Goal: Communication & Community: Answer question/provide support

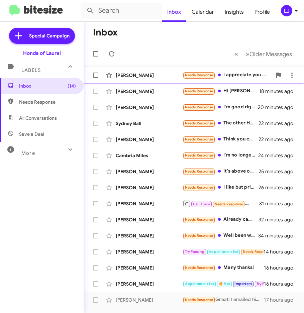
click at [243, 77] on div "Needs Response I appreciate you guys reaching out but as of right now I am not …" at bounding box center [227, 75] width 89 height 8
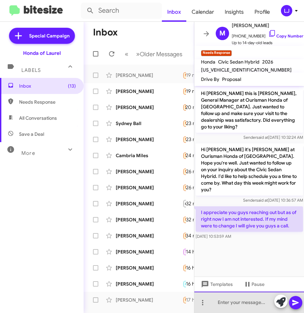
click at [228, 305] on div at bounding box center [249, 302] width 110 height 21
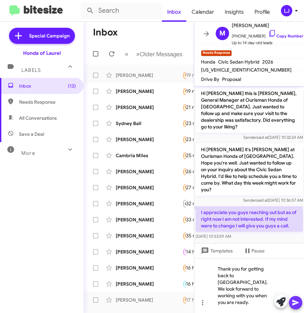
click at [296, 304] on icon at bounding box center [295, 303] width 6 height 6
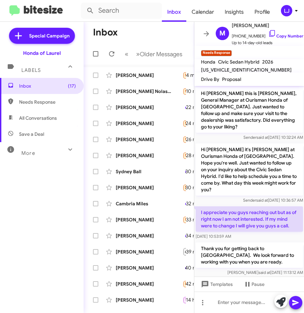
click at [59, 173] on div "Inbox (17) Needs Response All Conversations Save a Deal More Important 🔥 Hot Ap…" at bounding box center [42, 172] width 84 height 188
click at [205, 30] on icon at bounding box center [206, 34] width 8 height 8
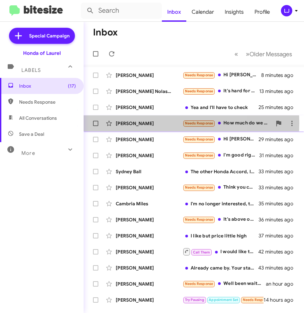
click at [146, 123] on div "[PERSON_NAME]" at bounding box center [149, 123] width 67 height 7
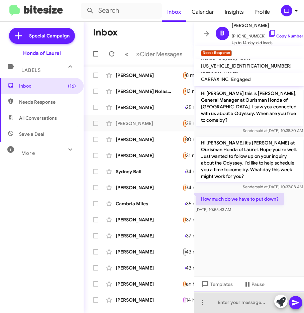
click at [224, 304] on div at bounding box center [249, 302] width 110 height 21
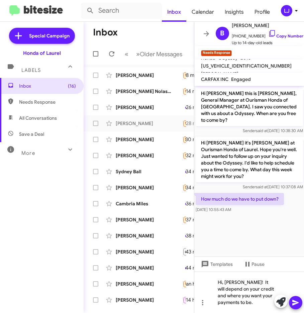
click at [299, 303] on icon at bounding box center [296, 303] width 8 height 8
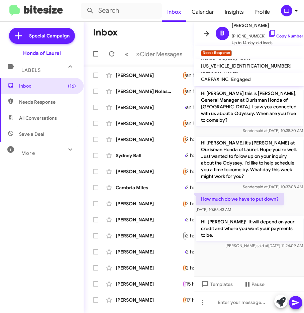
click at [202, 30] on icon at bounding box center [206, 34] width 8 height 8
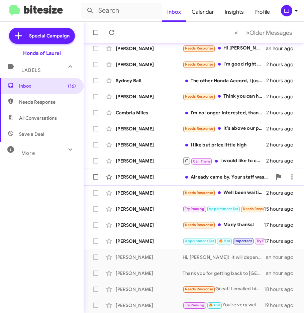
scroll to position [75, 0]
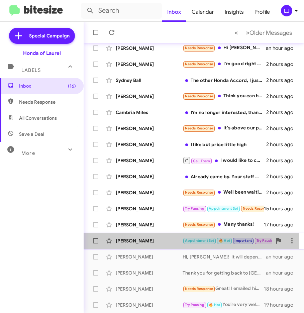
click at [170, 243] on div "[PERSON_NAME]" at bounding box center [149, 241] width 67 height 7
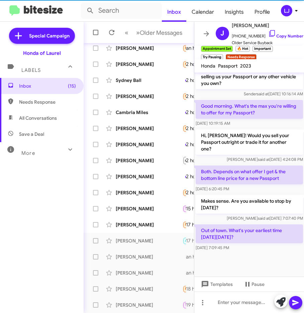
scroll to position [641, 0]
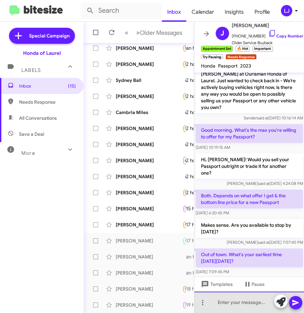
click at [246, 303] on div at bounding box center [249, 302] width 110 height 21
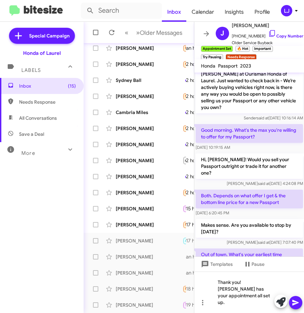
click at [294, 300] on icon at bounding box center [296, 303] width 8 height 8
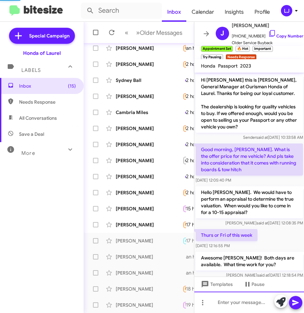
scroll to position [33, 0]
